Goal: Contribute content: Contribute content

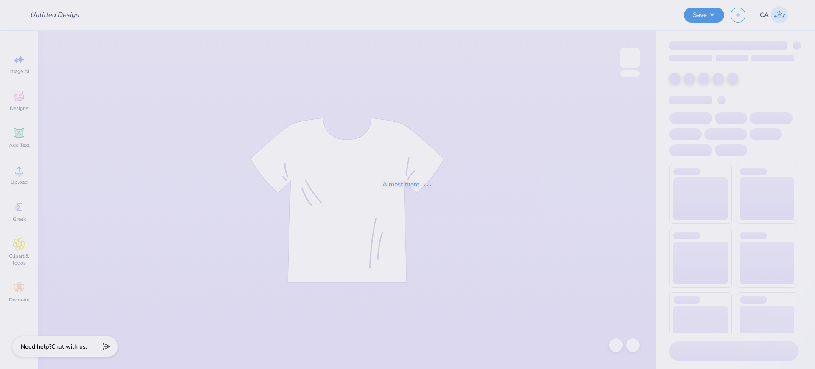
type input "FPS239966"
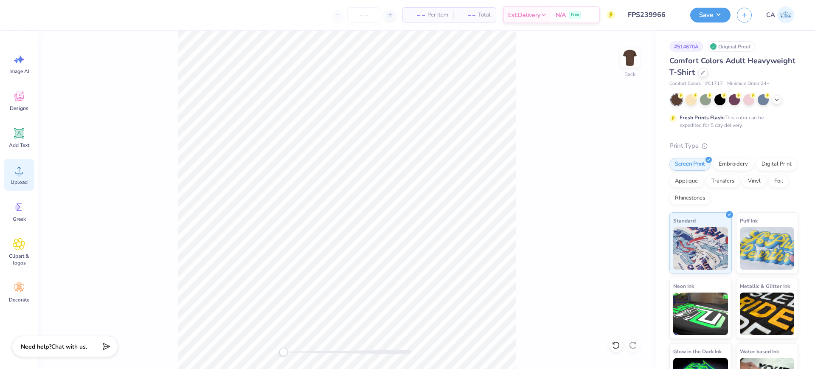
click at [17, 176] on icon at bounding box center [19, 170] width 13 height 13
click at [20, 179] on span "Upload" at bounding box center [19, 182] width 17 height 7
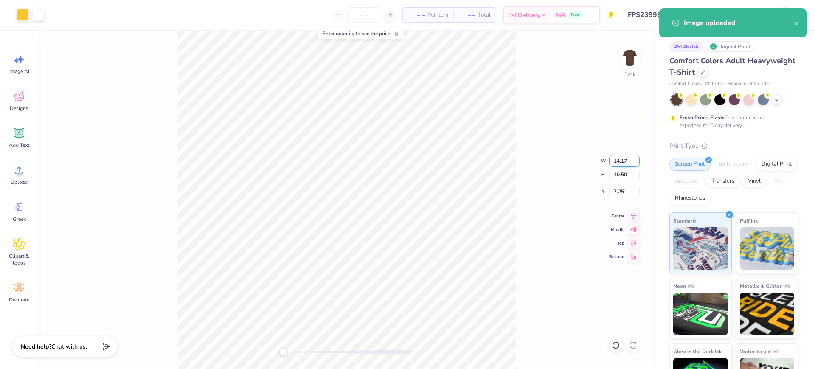
click at [621, 159] on input "14.17" at bounding box center [624, 161] width 31 height 12
type input "11.00"
type input "8.15"
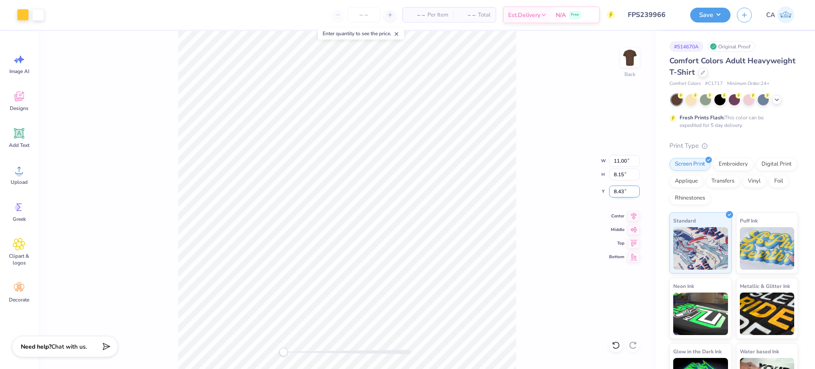
click at [626, 190] on input "8.43" at bounding box center [624, 192] width 31 height 12
type input "3"
click at [707, 18] on button "Save" at bounding box center [710, 13] width 40 height 15
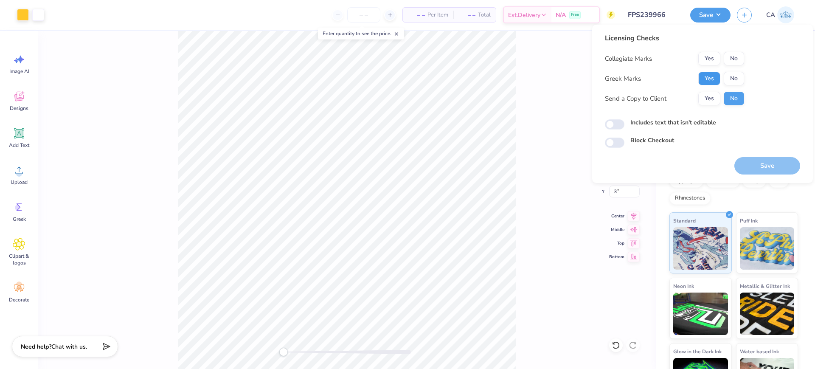
click at [701, 76] on button "Yes" at bounding box center [709, 79] width 22 height 14
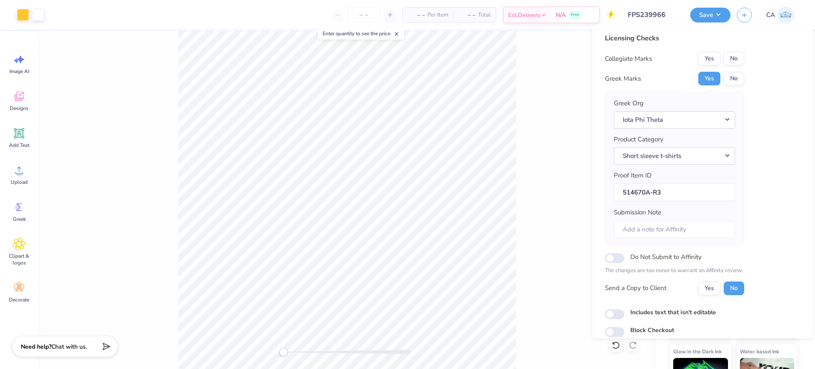
click at [748, 50] on div "Licensing Checks Collegiate Marks Yes No Greek Marks Yes No Greek Org Iota Phi …" at bounding box center [702, 185] width 195 height 304
click at [738, 56] on button "No" at bounding box center [734, 59] width 20 height 14
click at [691, 119] on button "Iota Phi Theta" at bounding box center [674, 119] width 121 height 17
click at [677, 211] on link "Pi Kappa Alpha" at bounding box center [674, 205] width 115 height 14
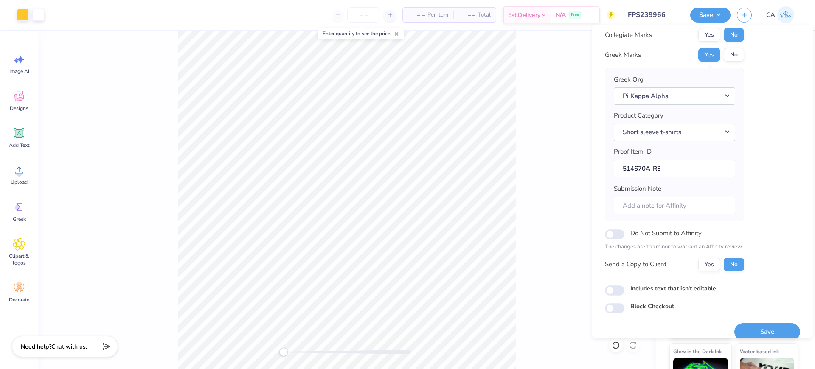
scroll to position [34, 0]
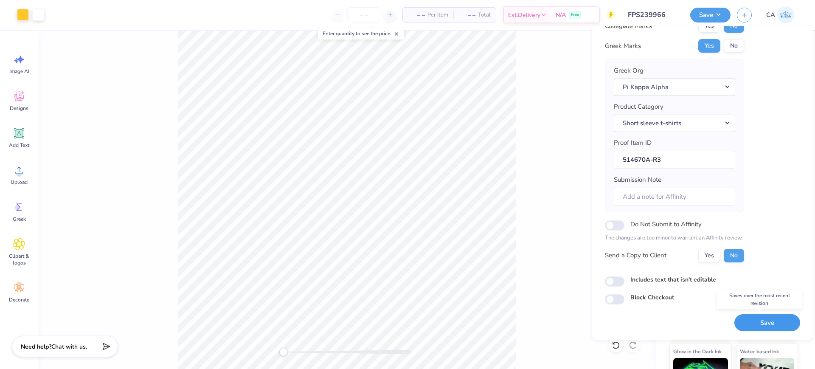
click at [748, 321] on button "Save" at bounding box center [767, 322] width 66 height 17
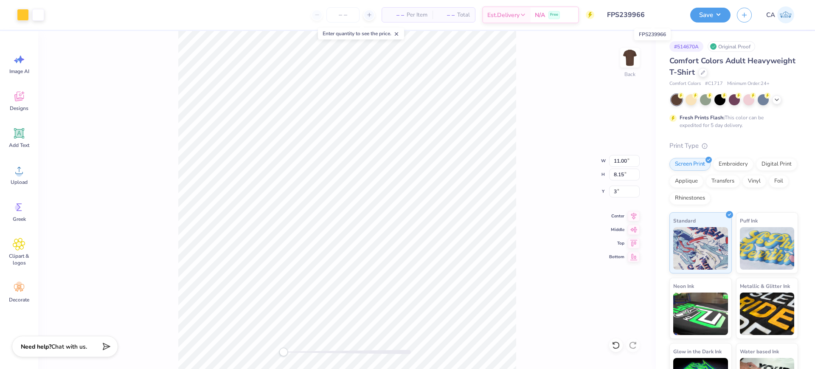
click at [637, 12] on input "FPS239966" at bounding box center [642, 14] width 83 height 17
